Goal: Find specific page/section: Find specific page/section

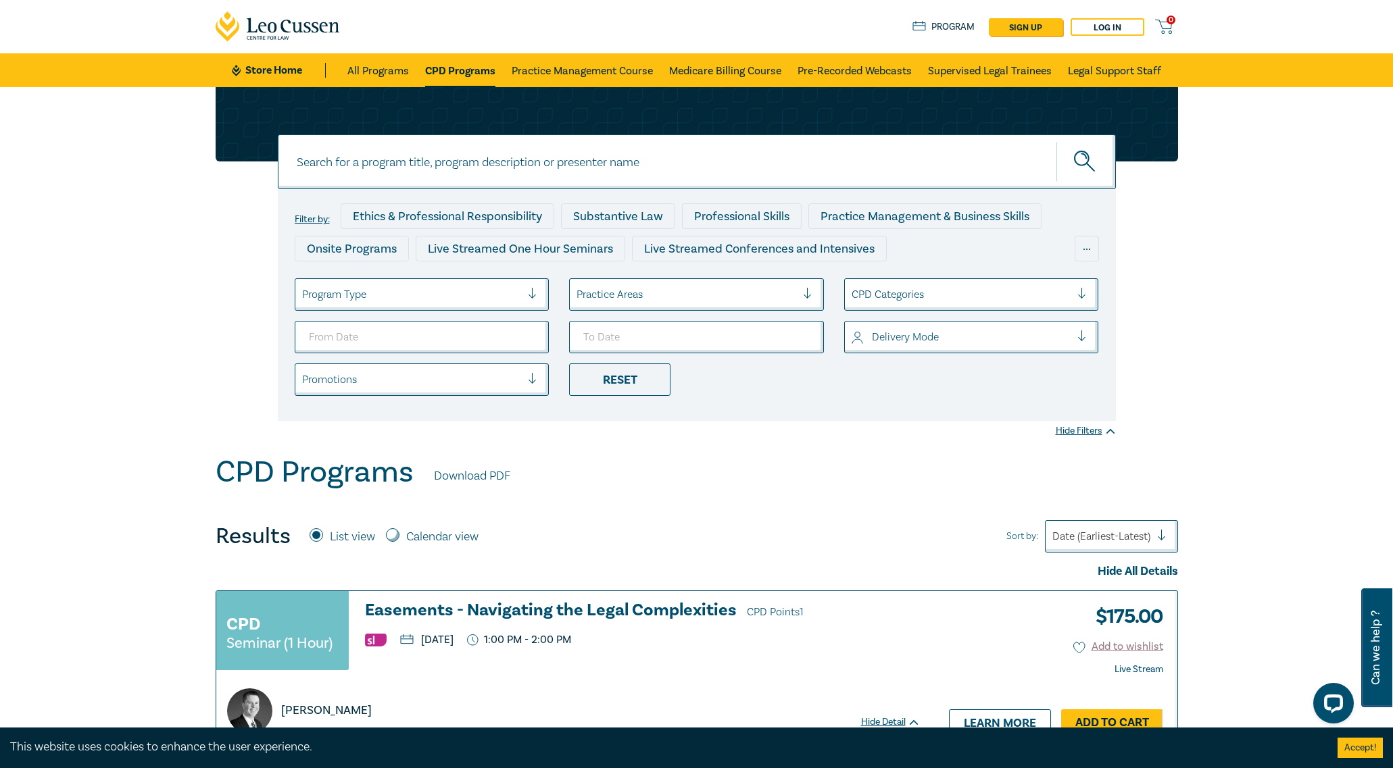
click at [520, 280] on div "Program Type" at bounding box center [422, 294] width 255 height 32
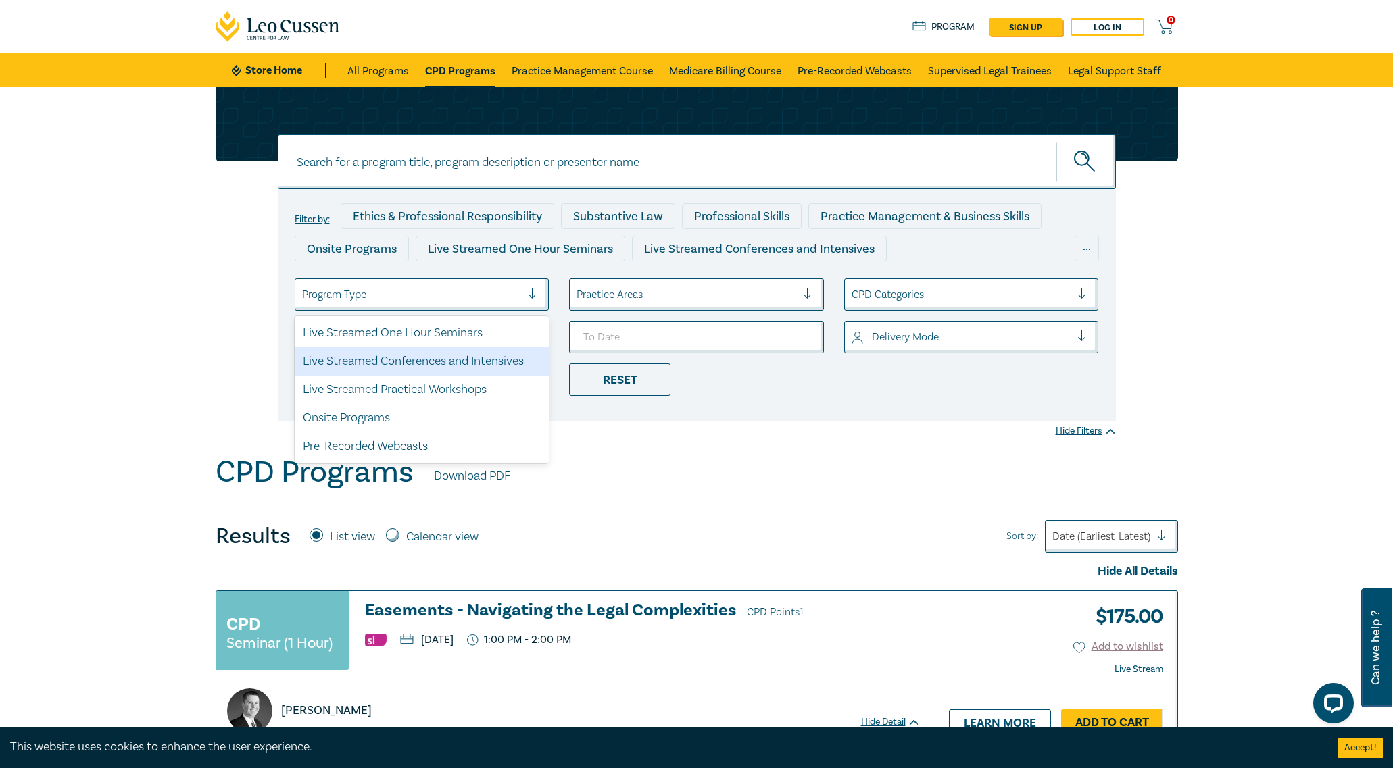
click at [506, 364] on div "Live Streamed Conferences and Intensives" at bounding box center [422, 361] width 255 height 28
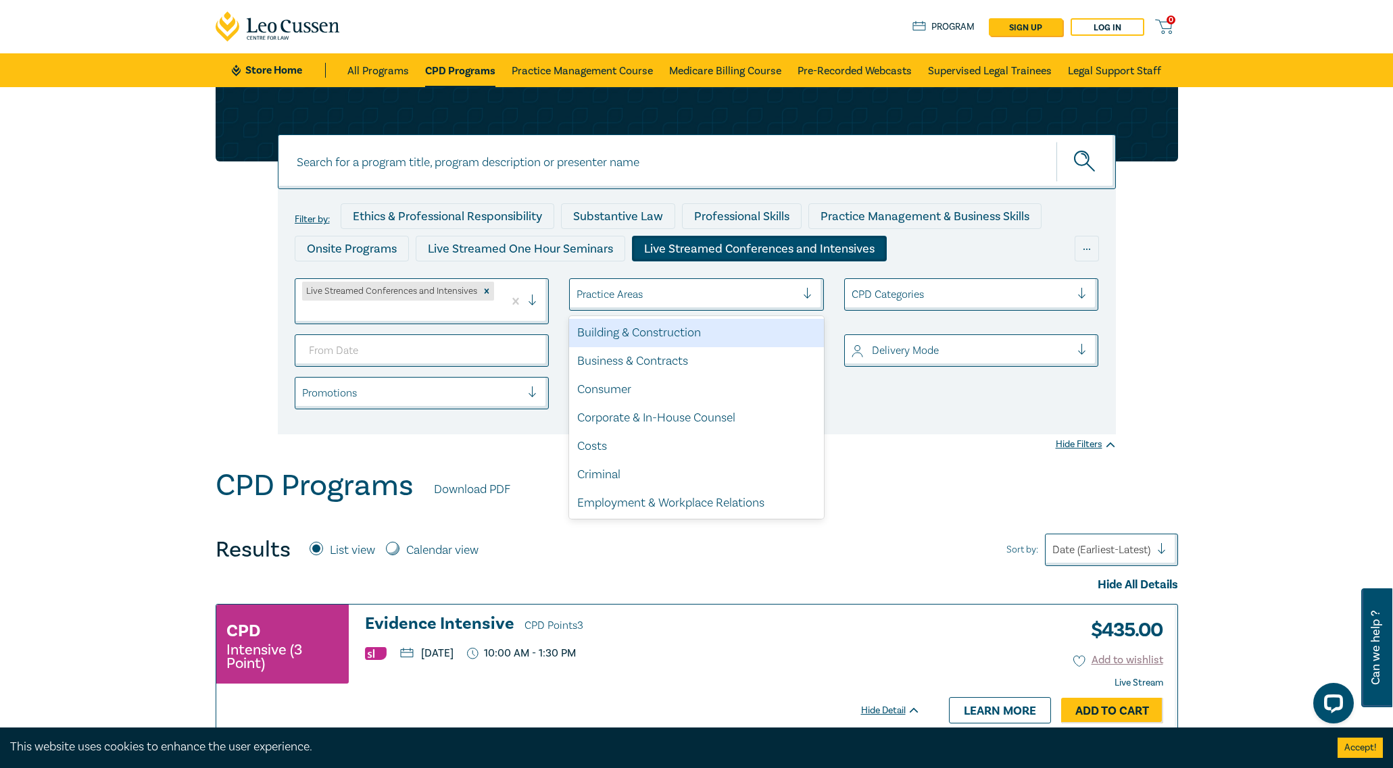
click at [649, 295] on div at bounding box center [686, 295] width 220 height 18
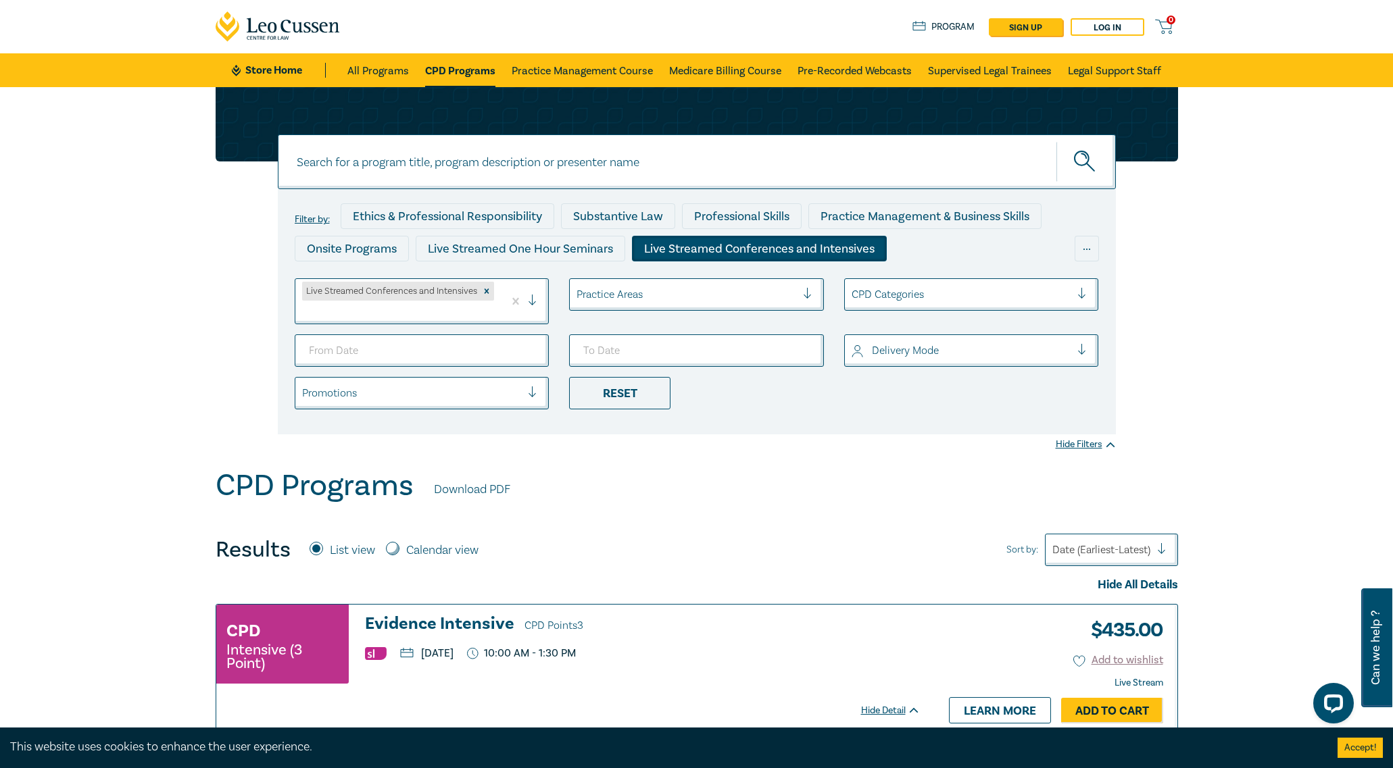
drag, startPoint x: 647, startPoint y: 301, endPoint x: 643, endPoint y: 307, distance: 7.7
click at [647, 302] on div at bounding box center [686, 295] width 220 height 18
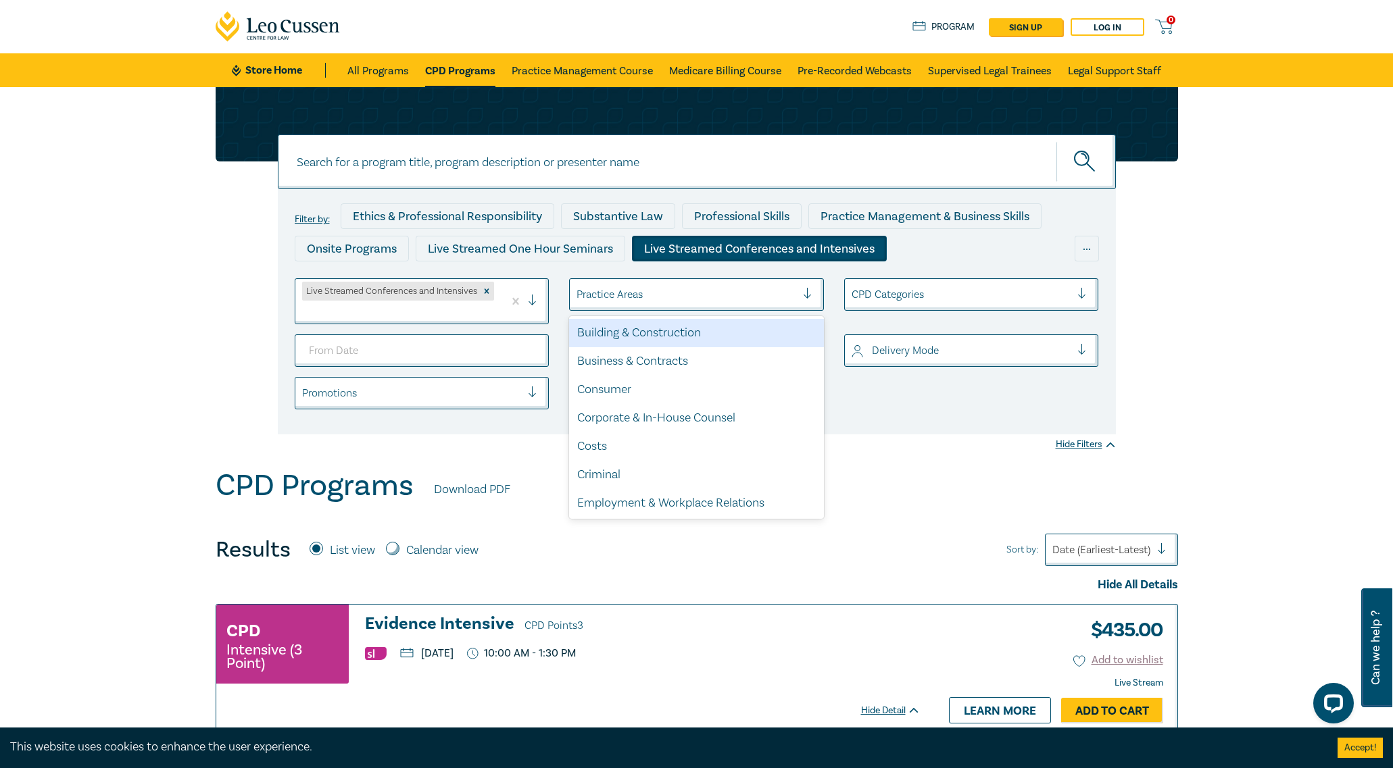
click at [693, 307] on div "Practice Areas" at bounding box center [696, 294] width 255 height 32
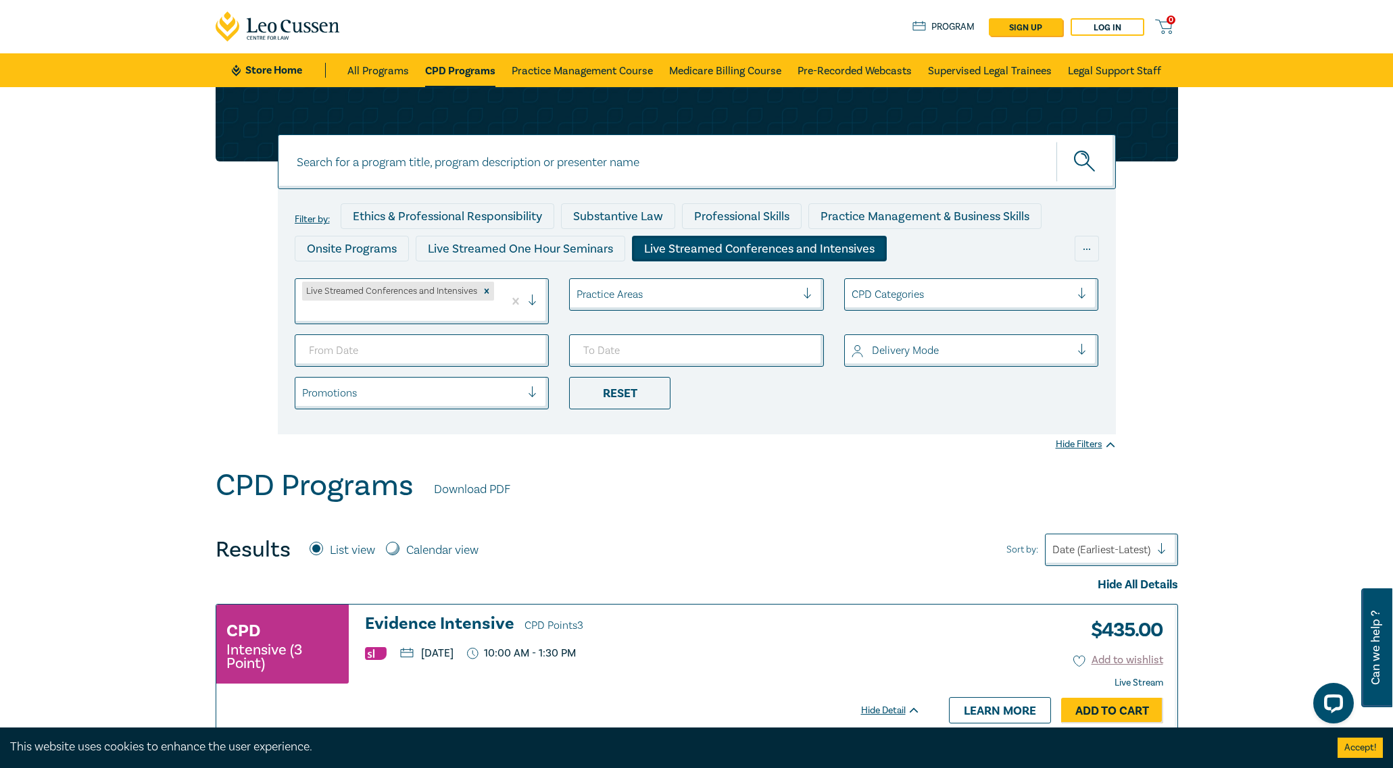
click at [691, 303] on div at bounding box center [686, 295] width 220 height 18
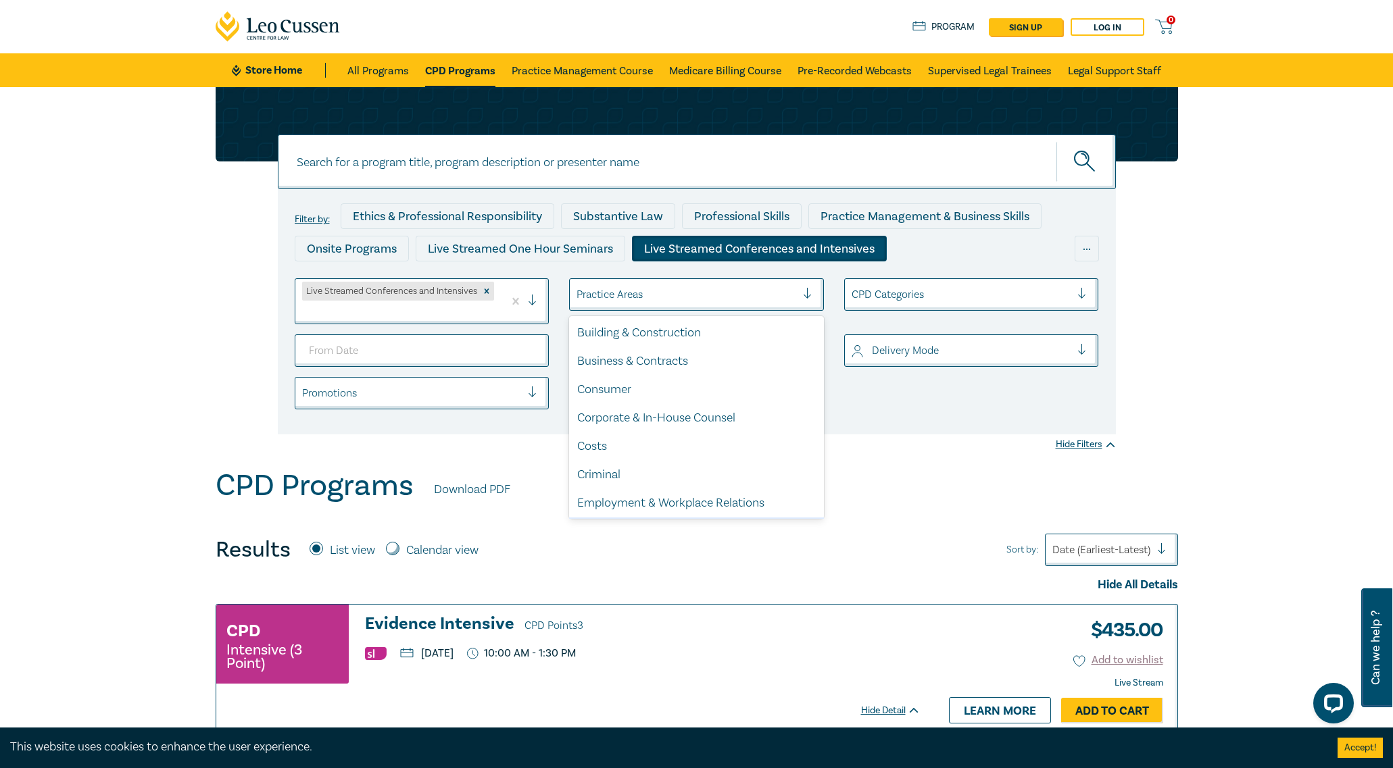
scroll to position [397, 0]
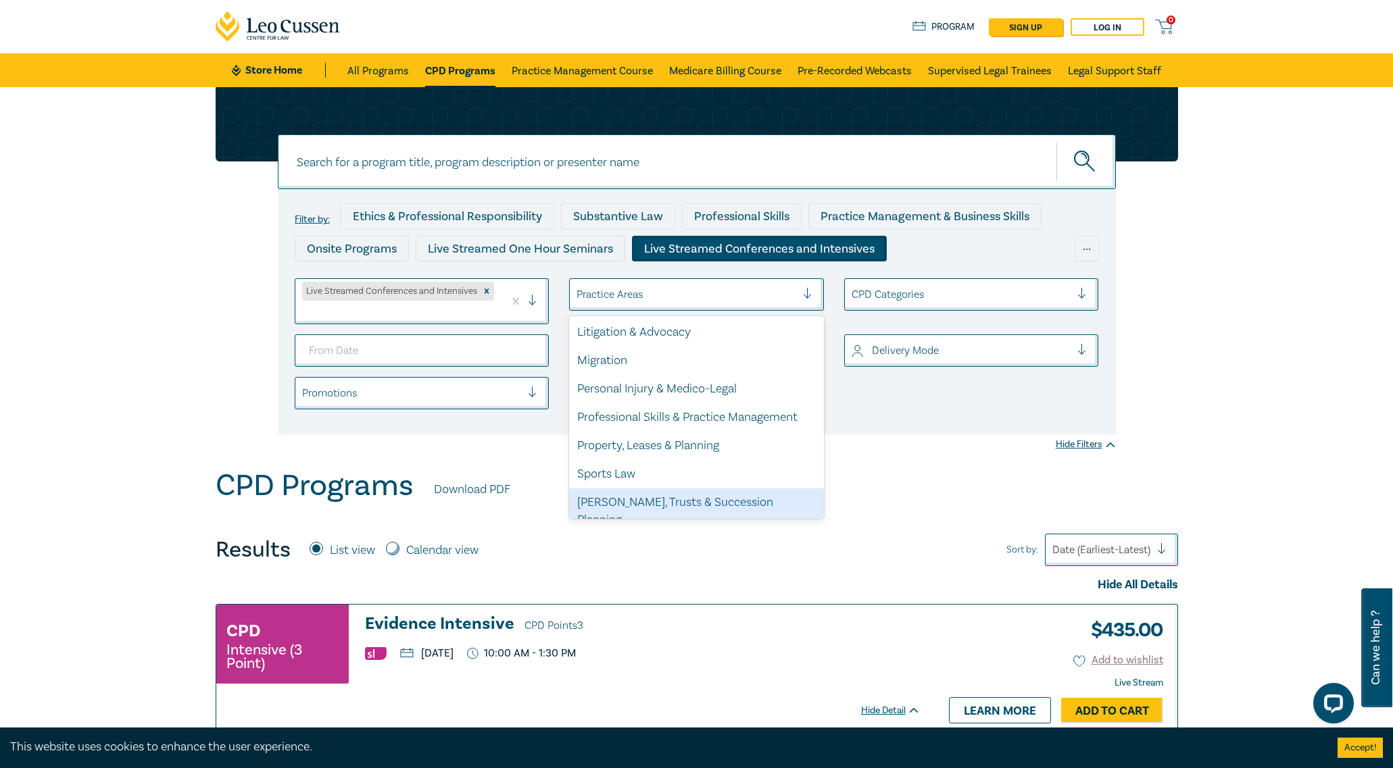
click at [667, 495] on div "[PERSON_NAME], Trusts & Succession Planning" at bounding box center [696, 512] width 255 height 46
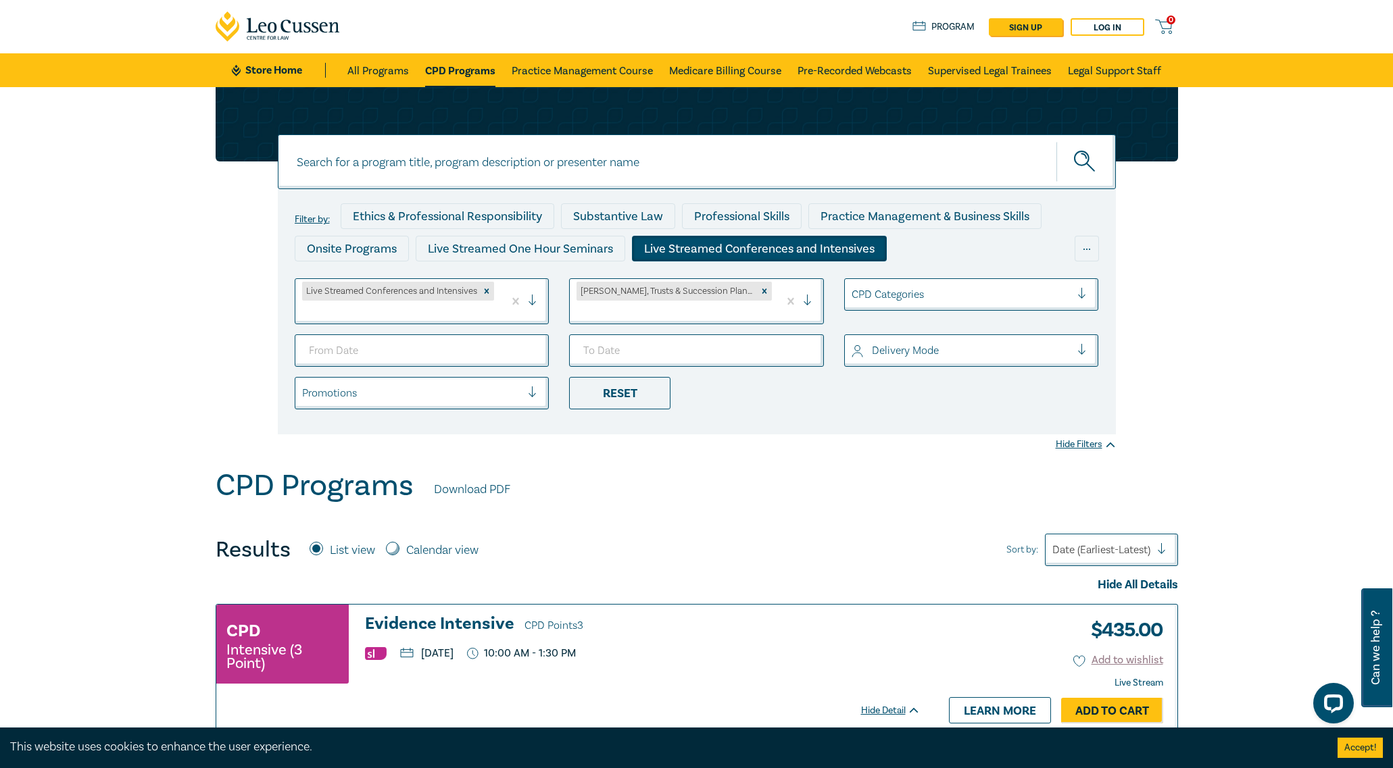
click at [754, 246] on div "Live Streamed Conferences and Intensives" at bounding box center [759, 249] width 255 height 26
click at [753, 242] on div "Live Streamed Conferences and Intensives" at bounding box center [759, 249] width 255 height 26
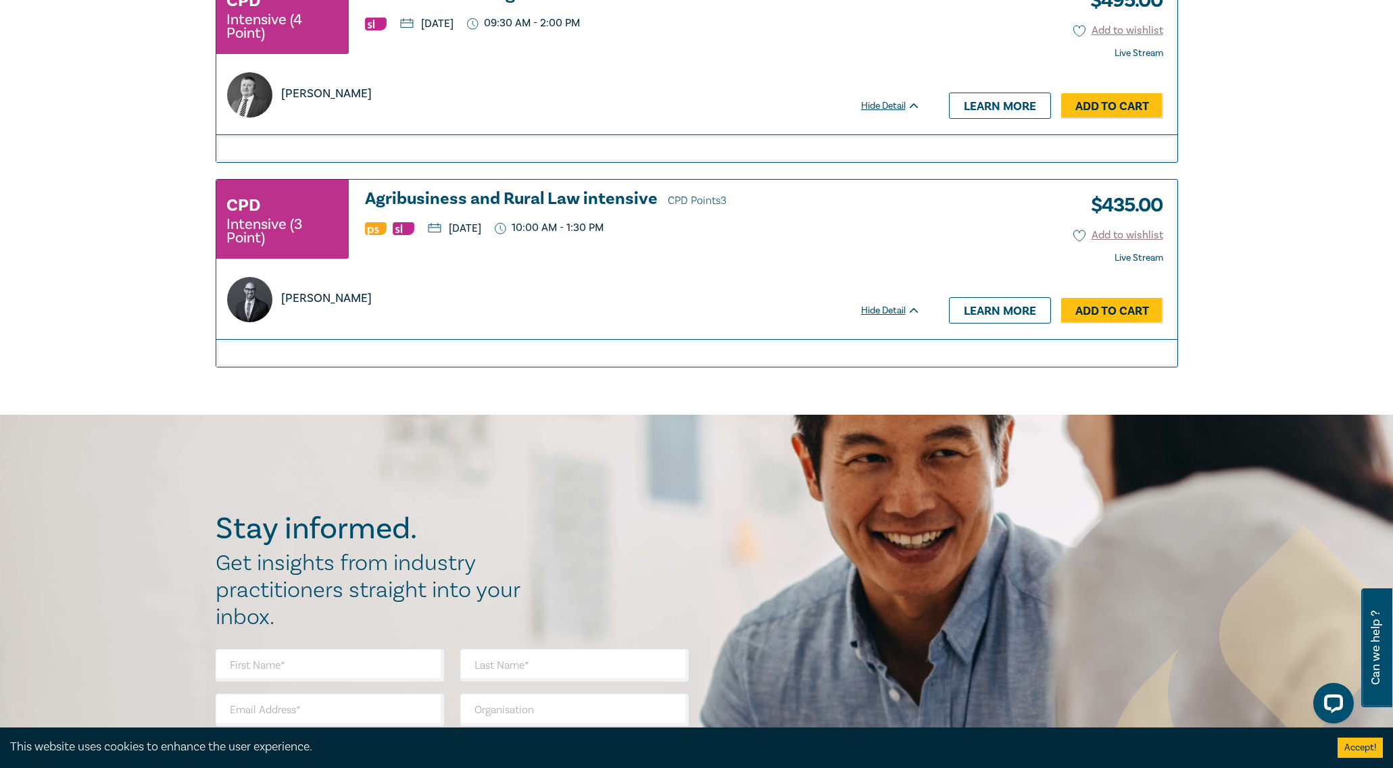
scroll to position [811, 0]
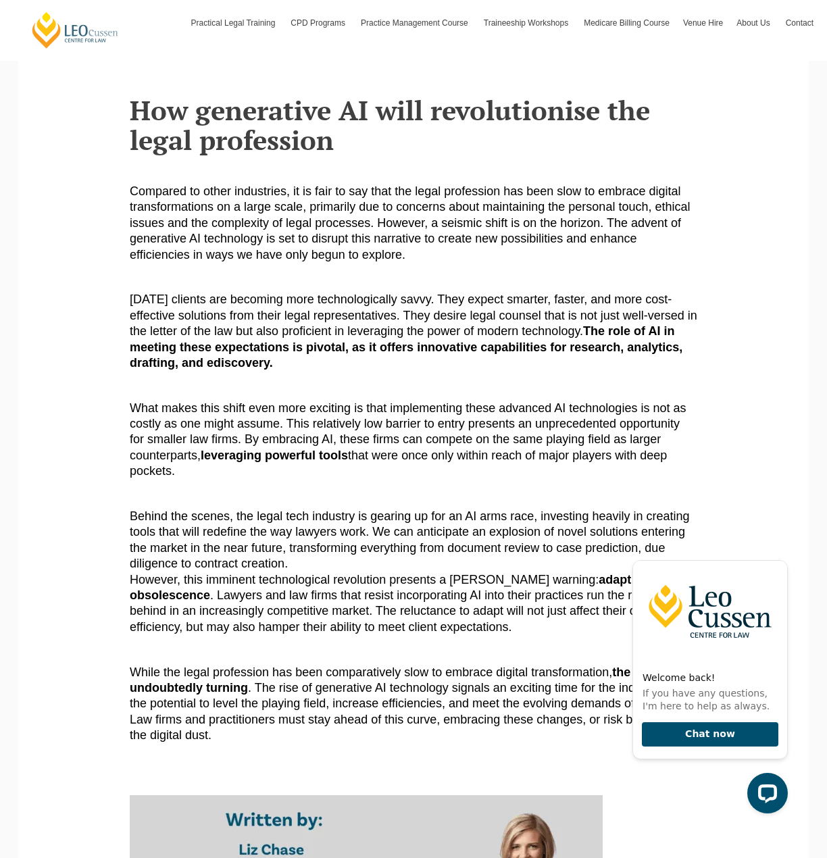
scroll to position [68, 0]
